Goal: Information Seeking & Learning: Learn about a topic

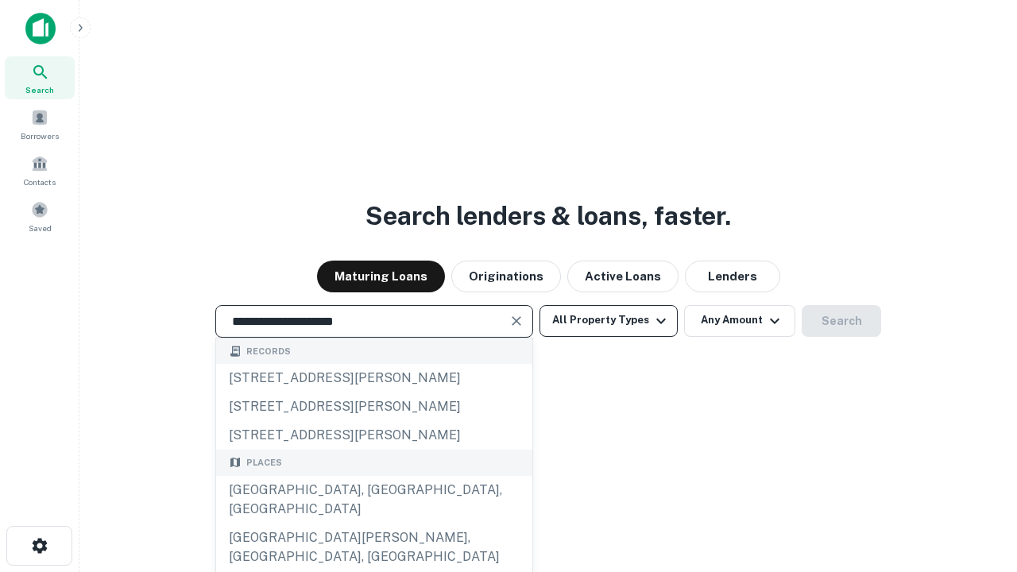
type input "**********"
click at [609, 320] on button "All Property Types" at bounding box center [609, 321] width 138 height 32
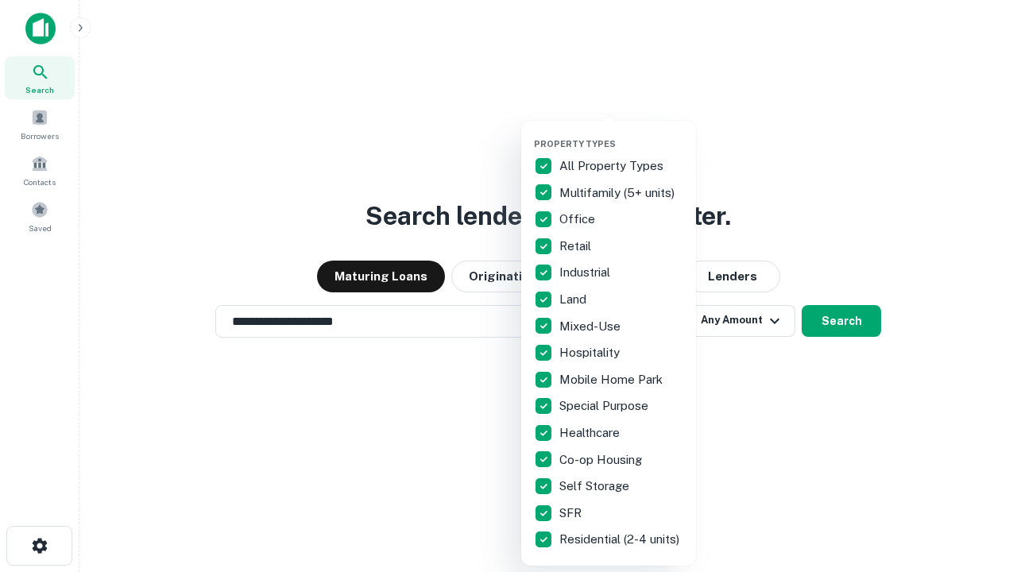
click at [622, 134] on button "button" at bounding box center [621, 134] width 175 height 1
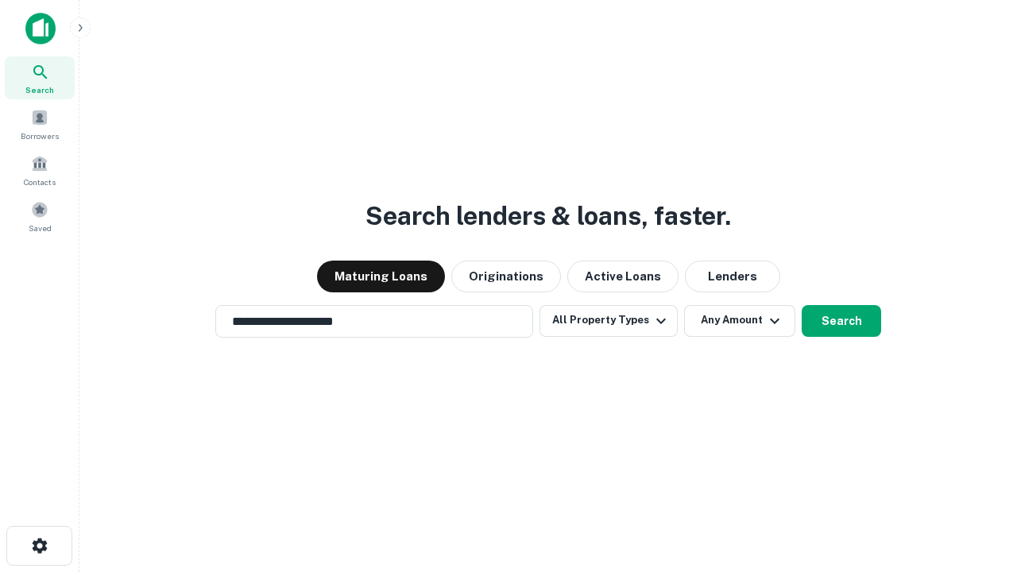
scroll to position [25, 0]
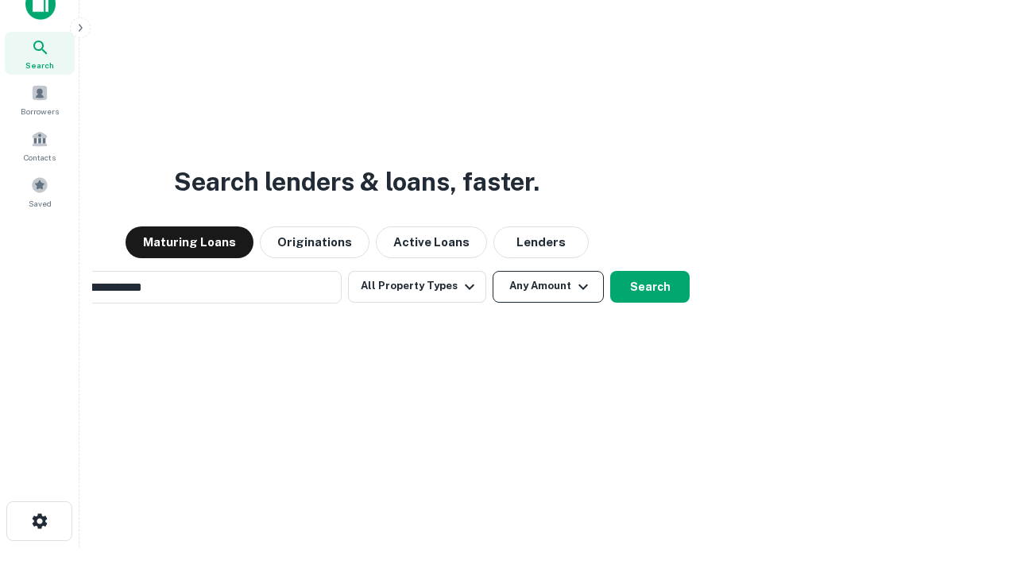
click at [493, 271] on button "Any Amount" at bounding box center [548, 287] width 111 height 32
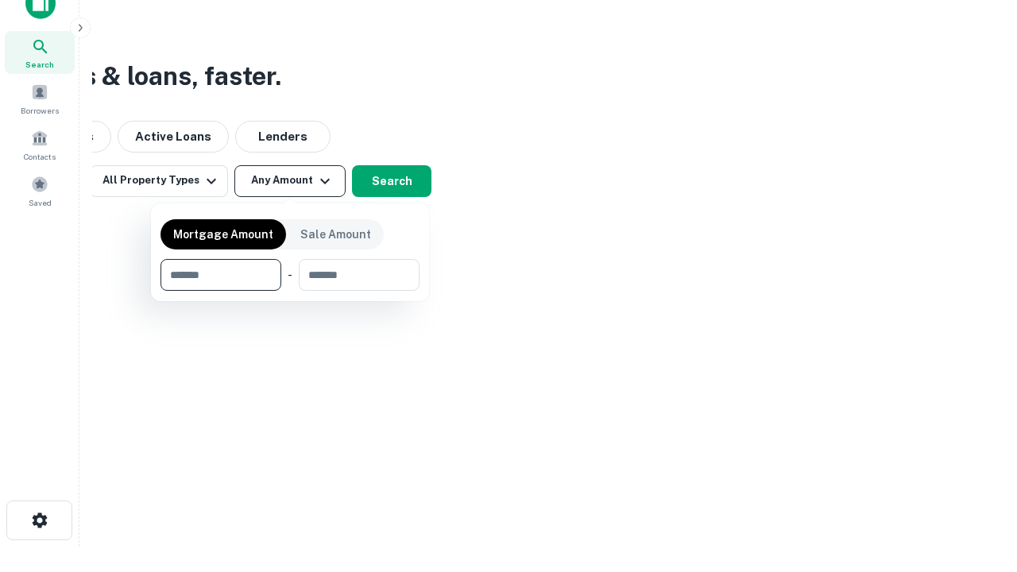
type input "*******"
click at [290, 291] on button "button" at bounding box center [290, 291] width 259 height 1
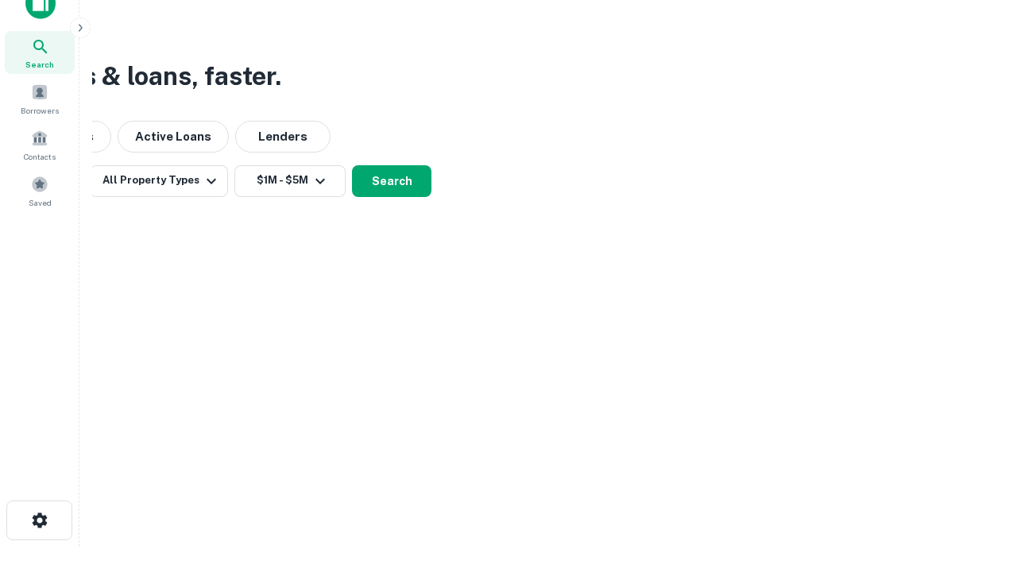
scroll to position [25, 0]
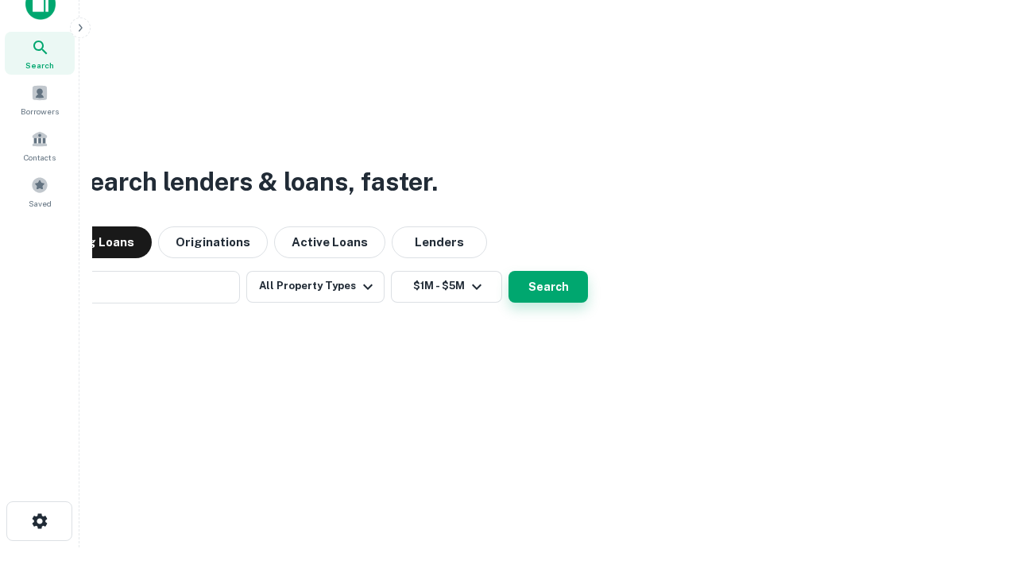
click at [509, 271] on button "Search" at bounding box center [548, 287] width 79 height 32
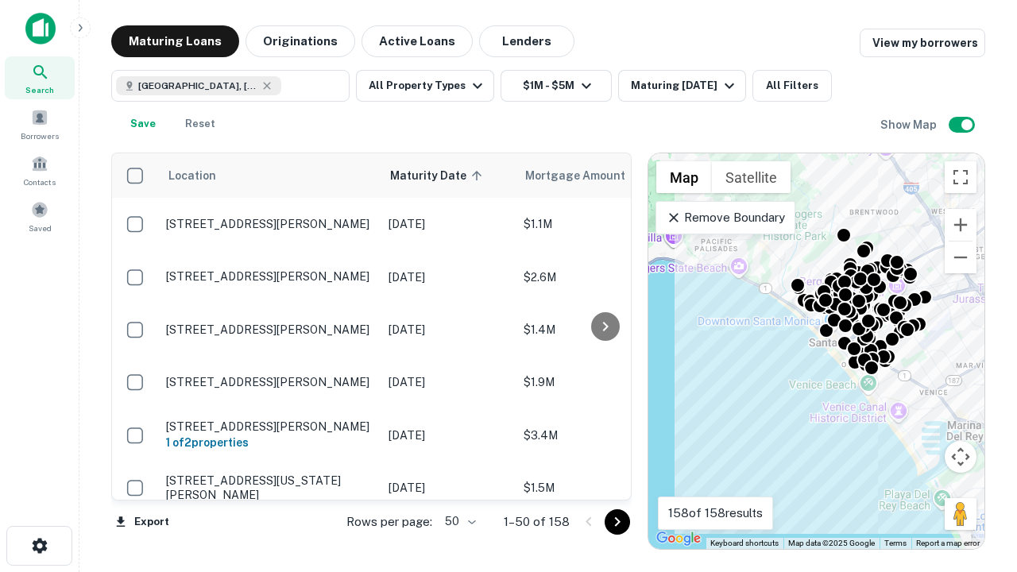
click at [458, 521] on body "Search Borrowers Contacts Saved Maturing Loans Originations Active Loans Lender…" at bounding box center [508, 286] width 1017 height 572
click at [459, 482] on li "25" at bounding box center [459, 481] width 46 height 29
